Goal: Check status: Check status

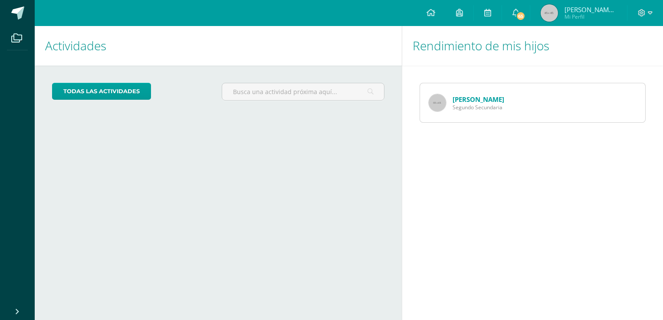
click at [445, 99] on img at bounding box center [437, 102] width 17 height 17
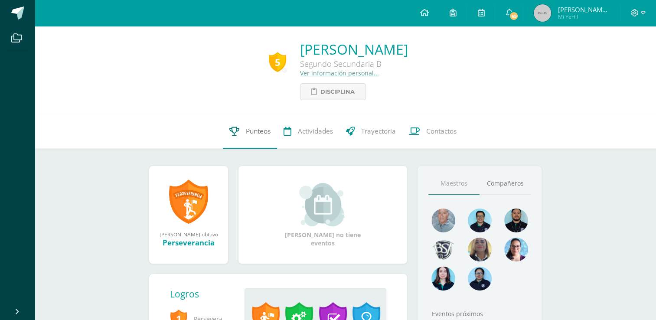
click at [244, 146] on link "Punteos" at bounding box center [250, 131] width 54 height 35
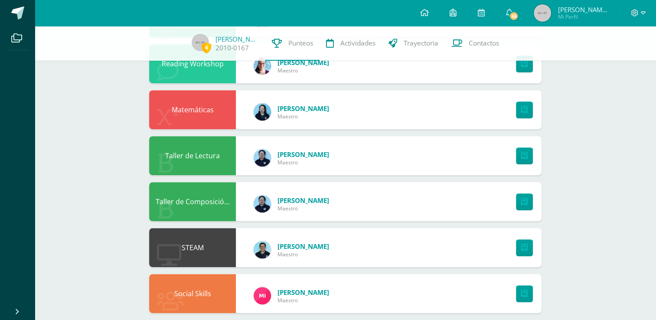
scroll to position [390, 0]
